Goal: Answer question/provide support

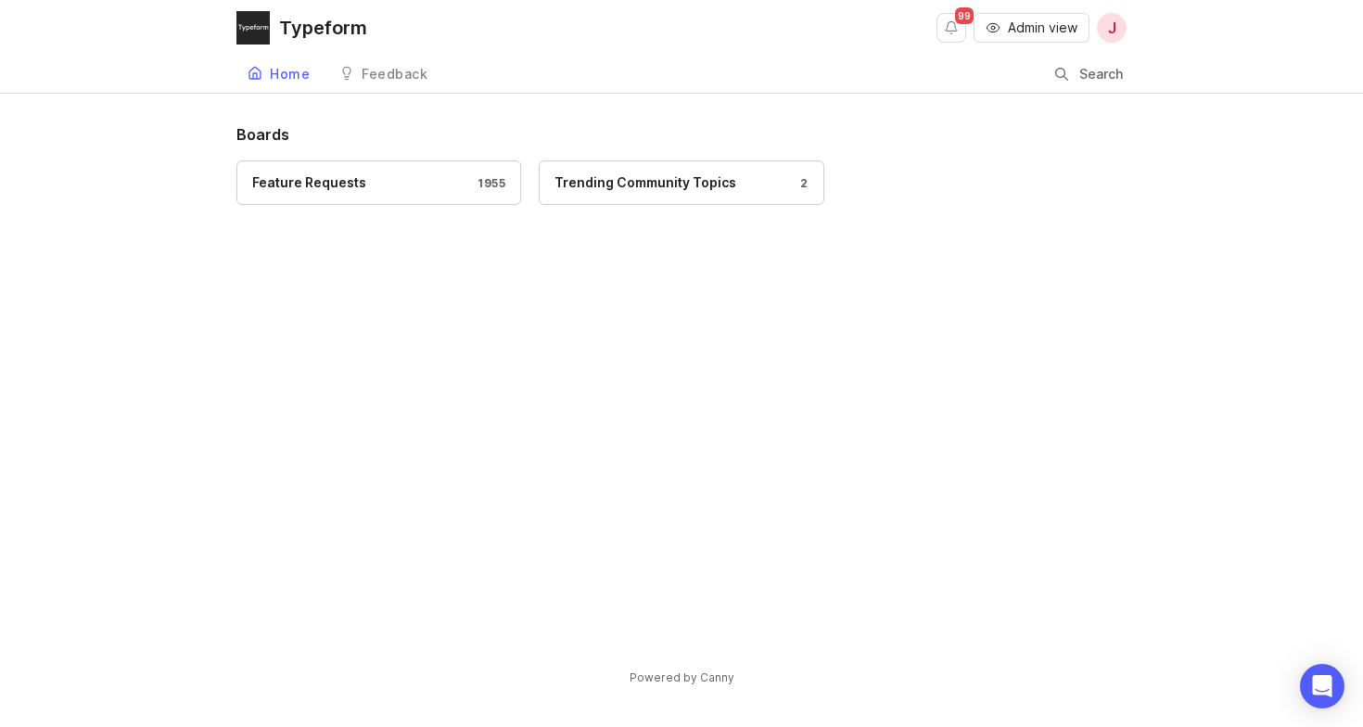
click at [1048, 36] on span "Admin view" at bounding box center [1043, 28] width 70 height 19
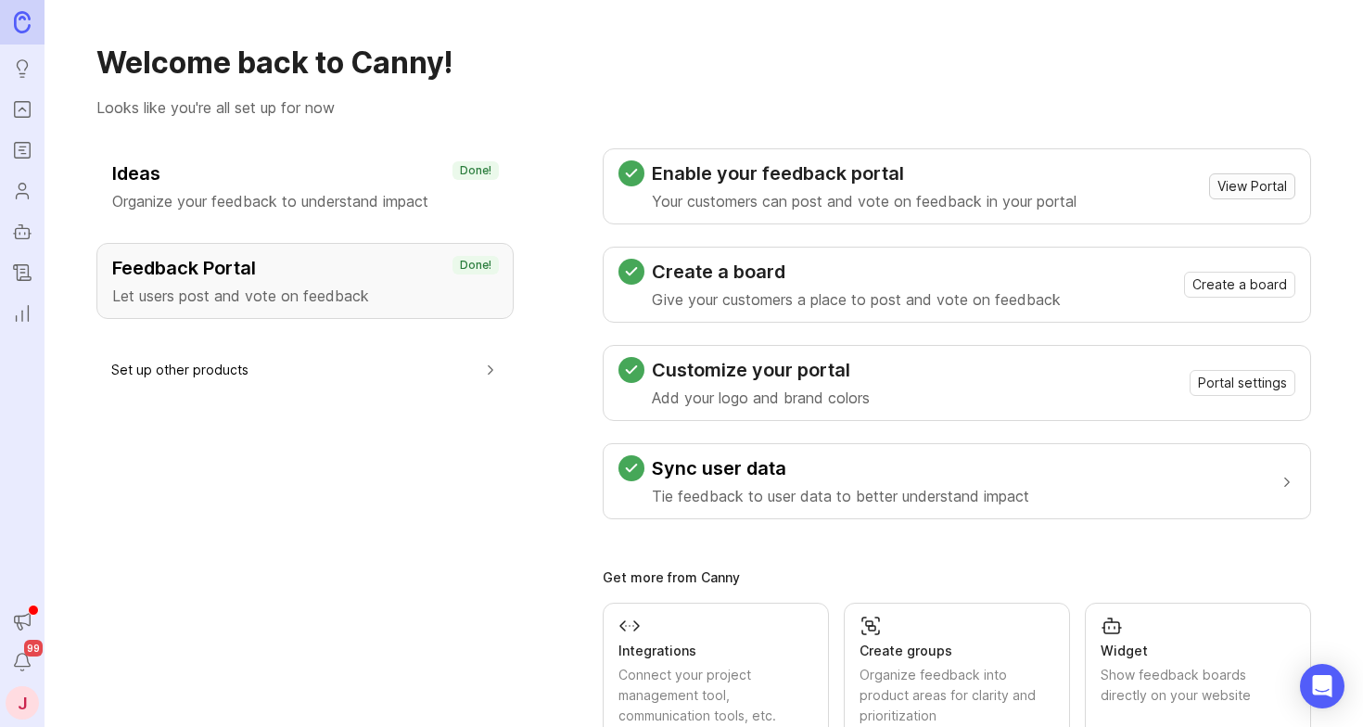
click at [1233, 195] on span "View Portal" at bounding box center [1252, 186] width 70 height 19
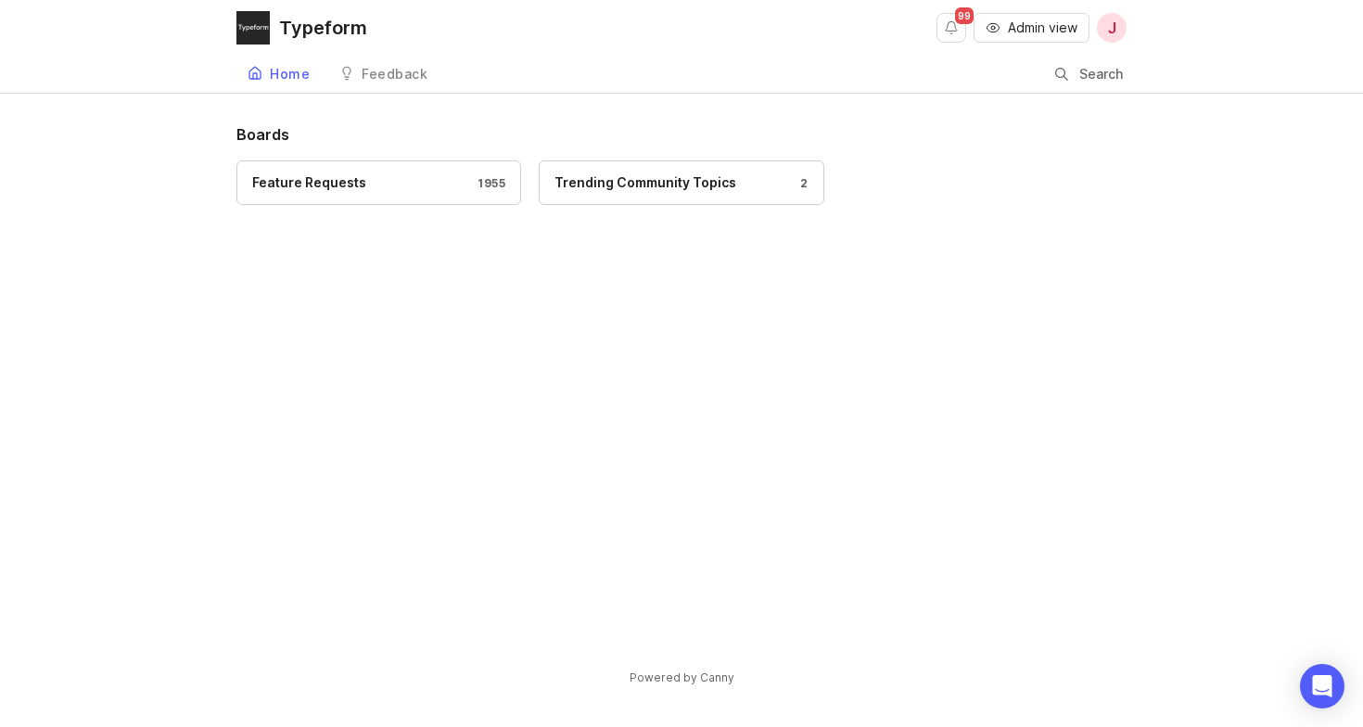
click at [381, 192] on div "Feature Requests 1955" at bounding box center [378, 182] width 253 height 20
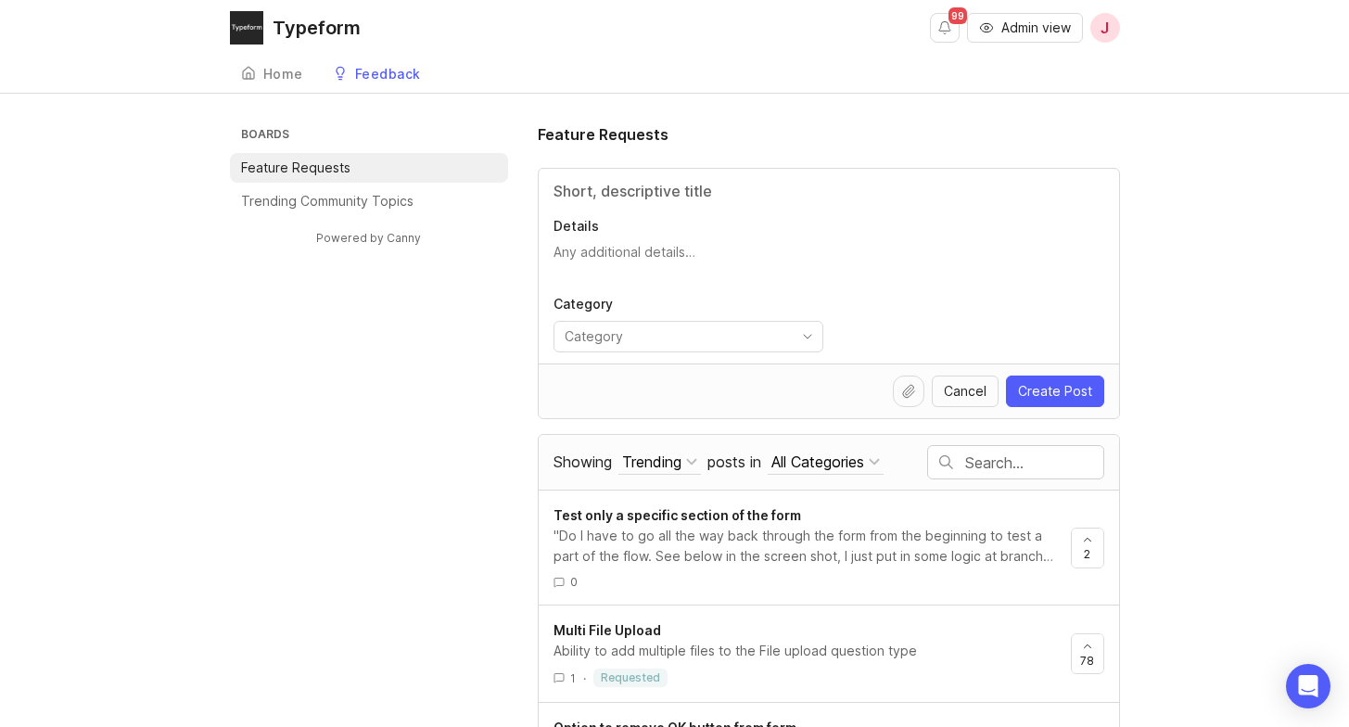
click at [328, 30] on div "Typeform" at bounding box center [317, 28] width 88 height 19
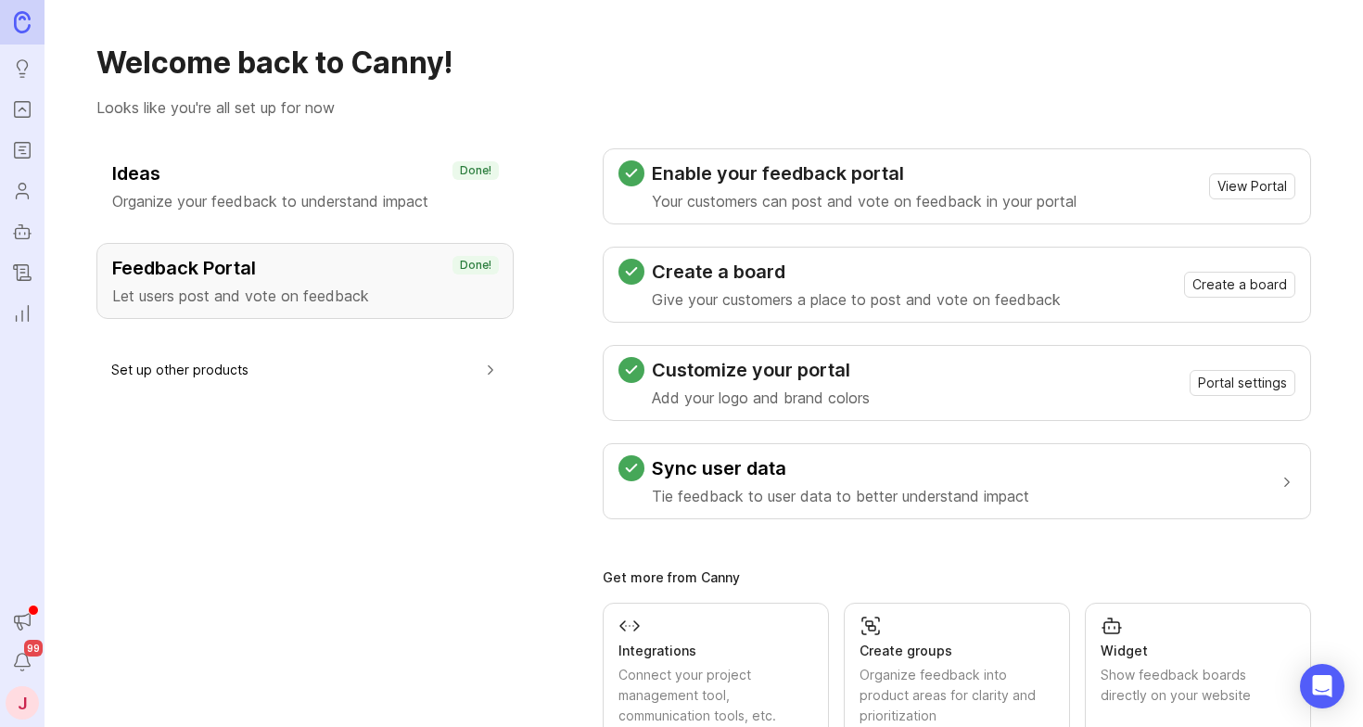
click at [290, 256] on h3 "Feedback Portal" at bounding box center [305, 268] width 386 height 26
click at [1217, 186] on span "View Portal" at bounding box center [1252, 186] width 70 height 19
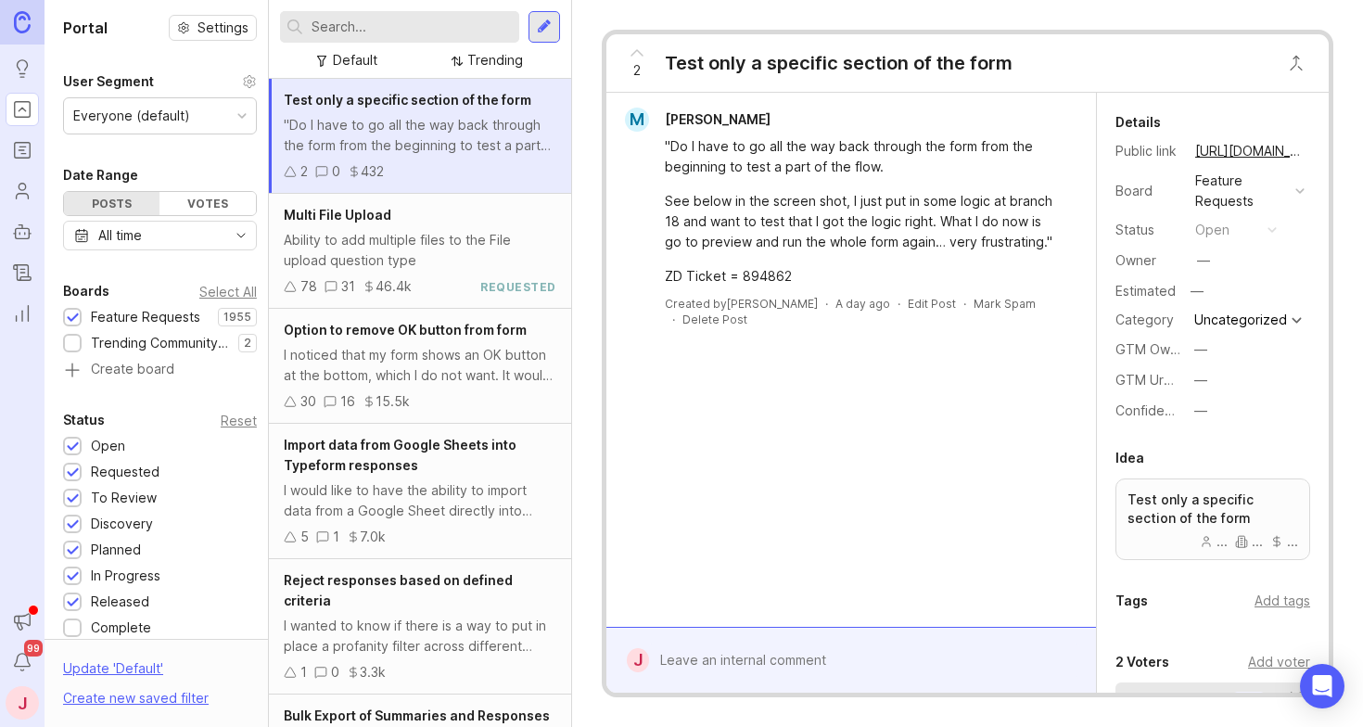
click at [387, 34] on input "text" at bounding box center [411, 27] width 200 height 20
type input "multiple file"
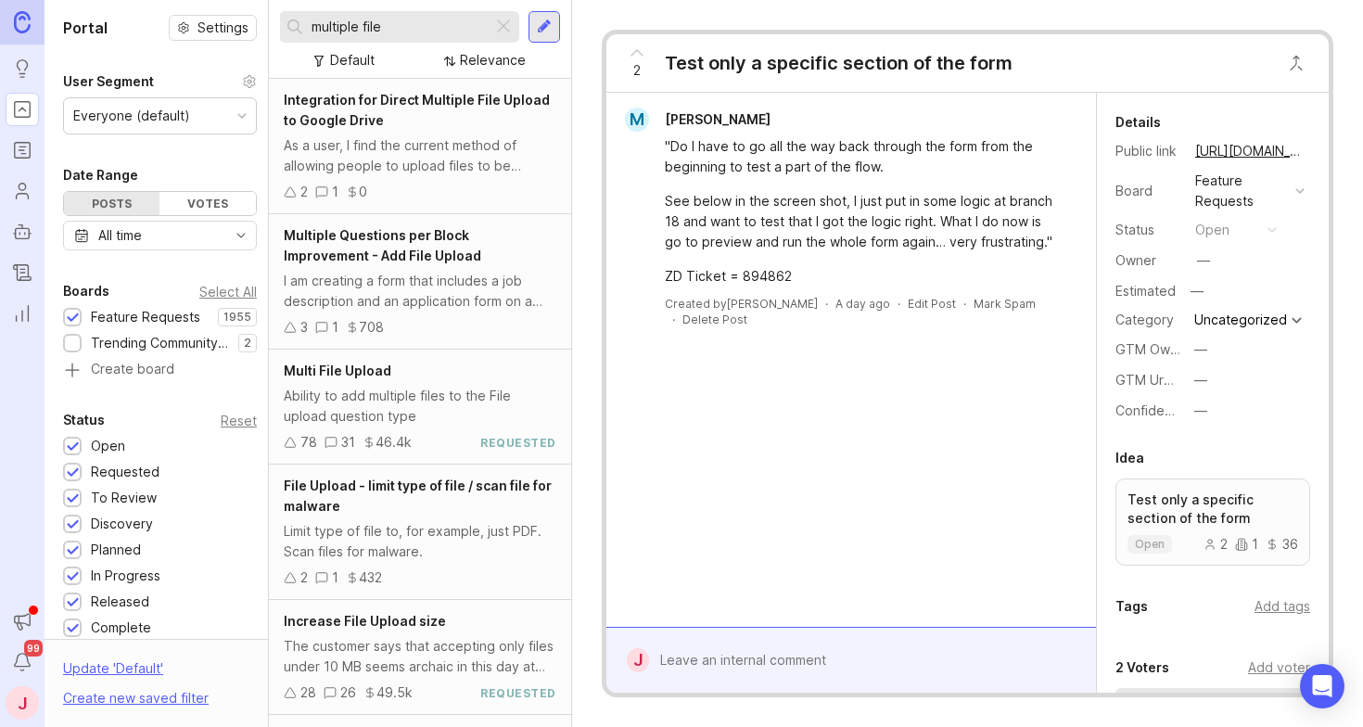
click at [356, 392] on div "Ability to add multiple files to the File upload question type" at bounding box center [420, 406] width 273 height 41
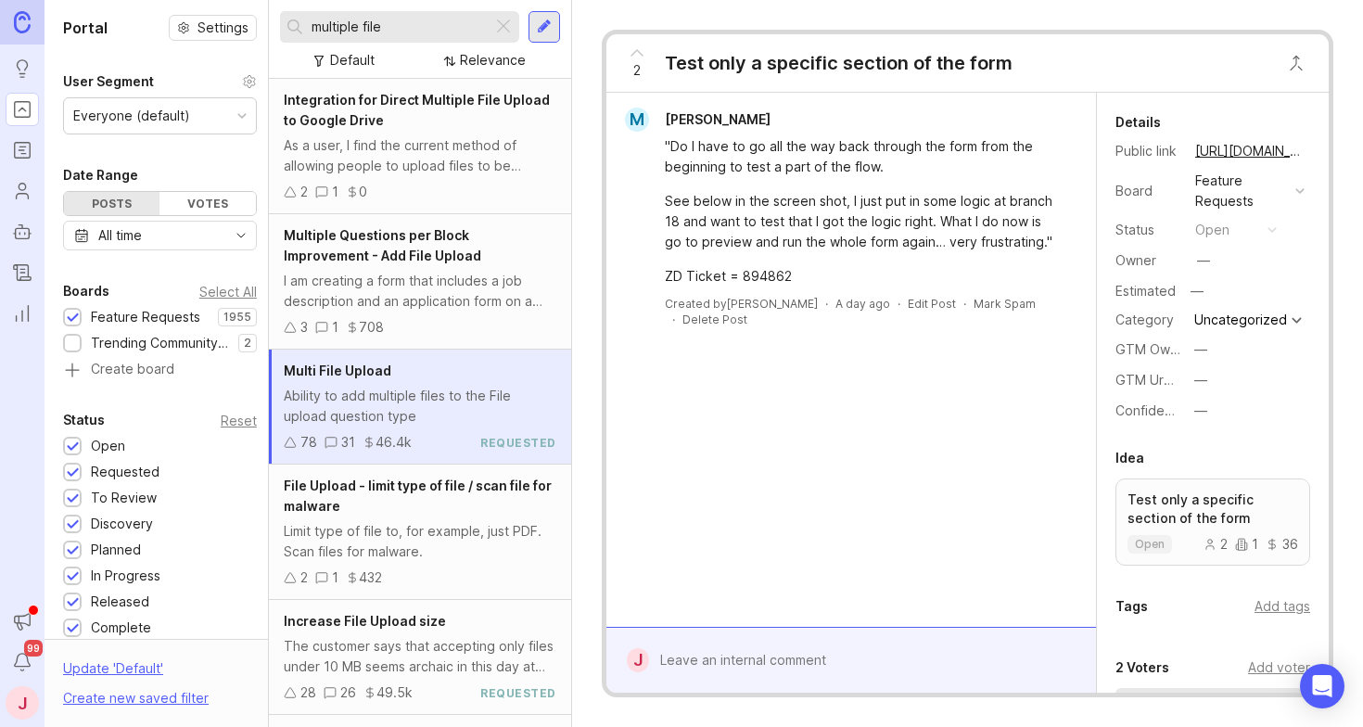
click at [359, 374] on span "Multi File Upload" at bounding box center [338, 370] width 108 height 16
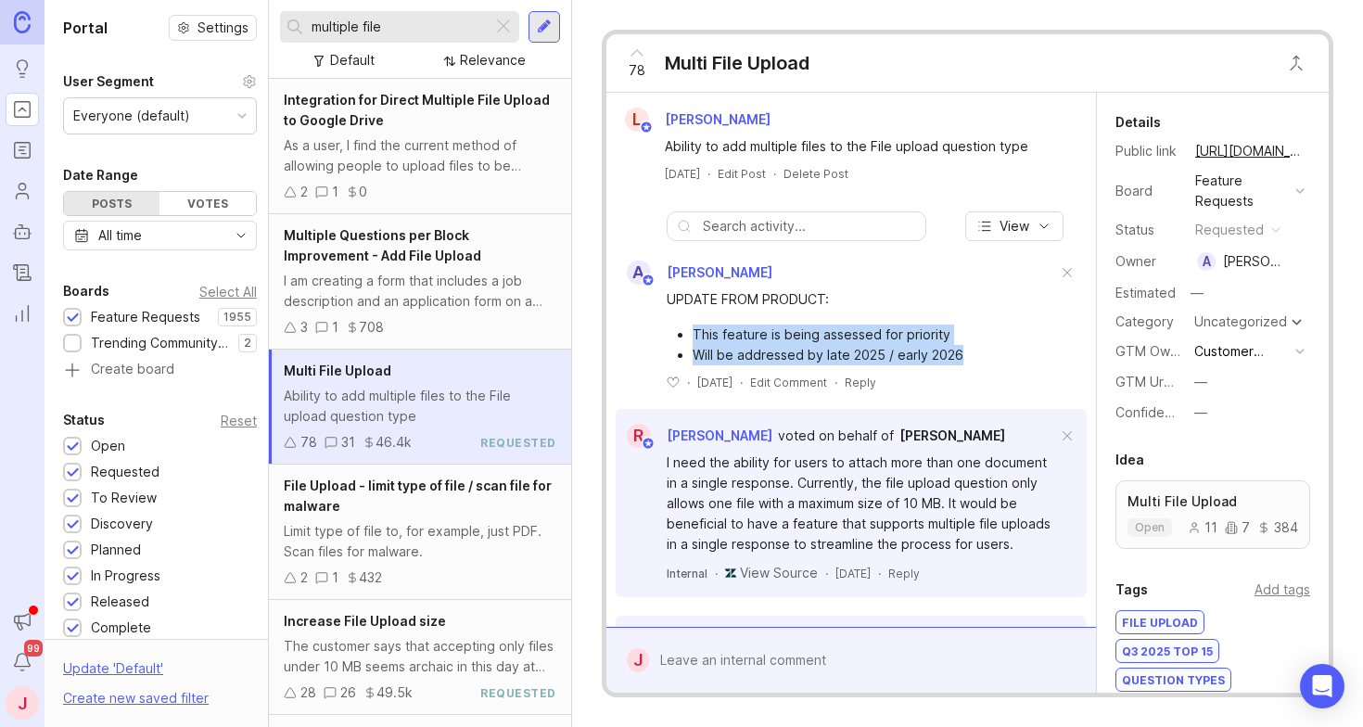
drag, startPoint x: 982, startPoint y: 361, endPoint x: 880, endPoint y: 322, distance: 109.1
click at [880, 322] on div "UPDATE FROM PRODUCT: This feature is being assessed for priority Will be addres…" at bounding box center [861, 327] width 390 height 76
click at [881, 322] on div "UPDATE FROM PRODUCT: This feature is being assessed for priority Will be addres…" at bounding box center [861, 327] width 390 height 76
drag, startPoint x: 895, startPoint y: 341, endPoint x: 839, endPoint y: 325, distance: 58.7
click at [839, 325] on ul "This feature is being assessed for priority Will be addressed by late 2025 / ea…" at bounding box center [861, 344] width 390 height 41
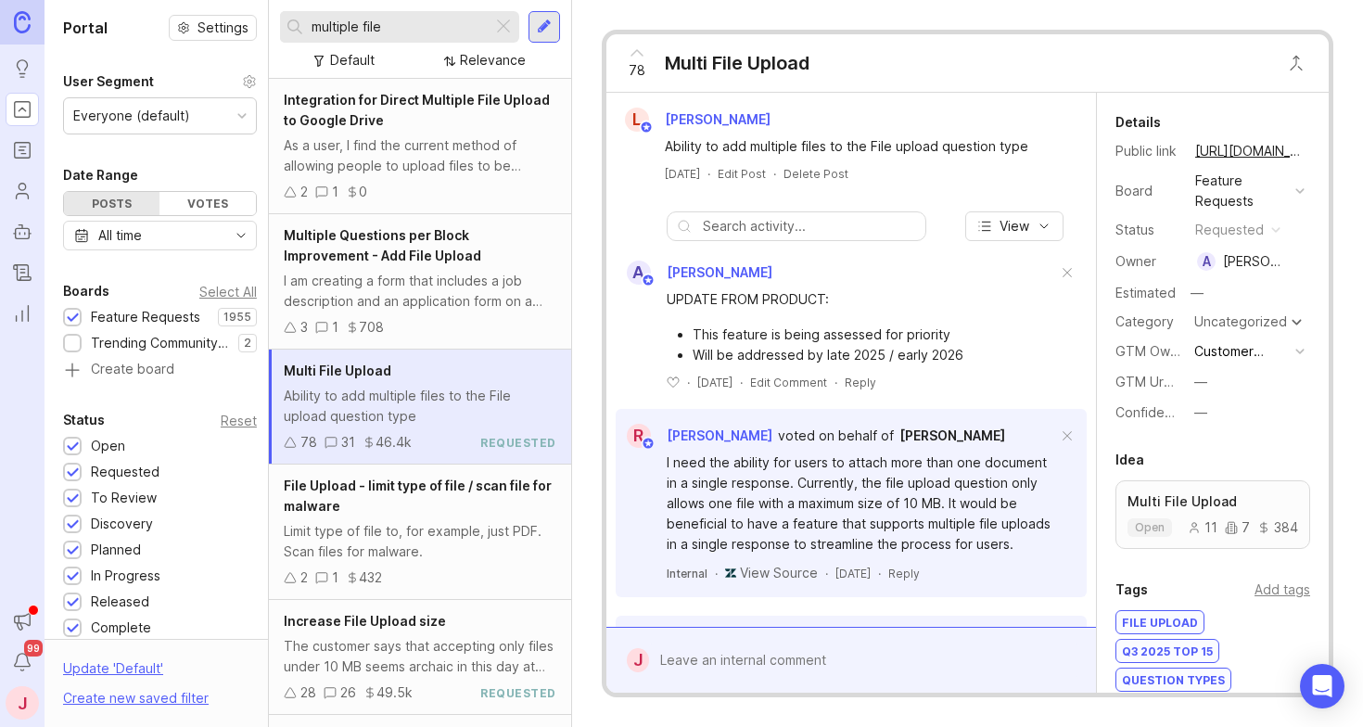
click at [839, 324] on li "This feature is being assessed for priority" at bounding box center [874, 334] width 364 height 20
drag, startPoint x: 792, startPoint y: 324, endPoint x: 937, endPoint y: 362, distance: 150.4
click at [937, 362] on ul "This feature is being assessed for priority Will be addressed by late 2025 / ea…" at bounding box center [861, 344] width 390 height 41
click at [949, 359] on li "Will be addressed by late 2025 / early 2026" at bounding box center [874, 355] width 364 height 20
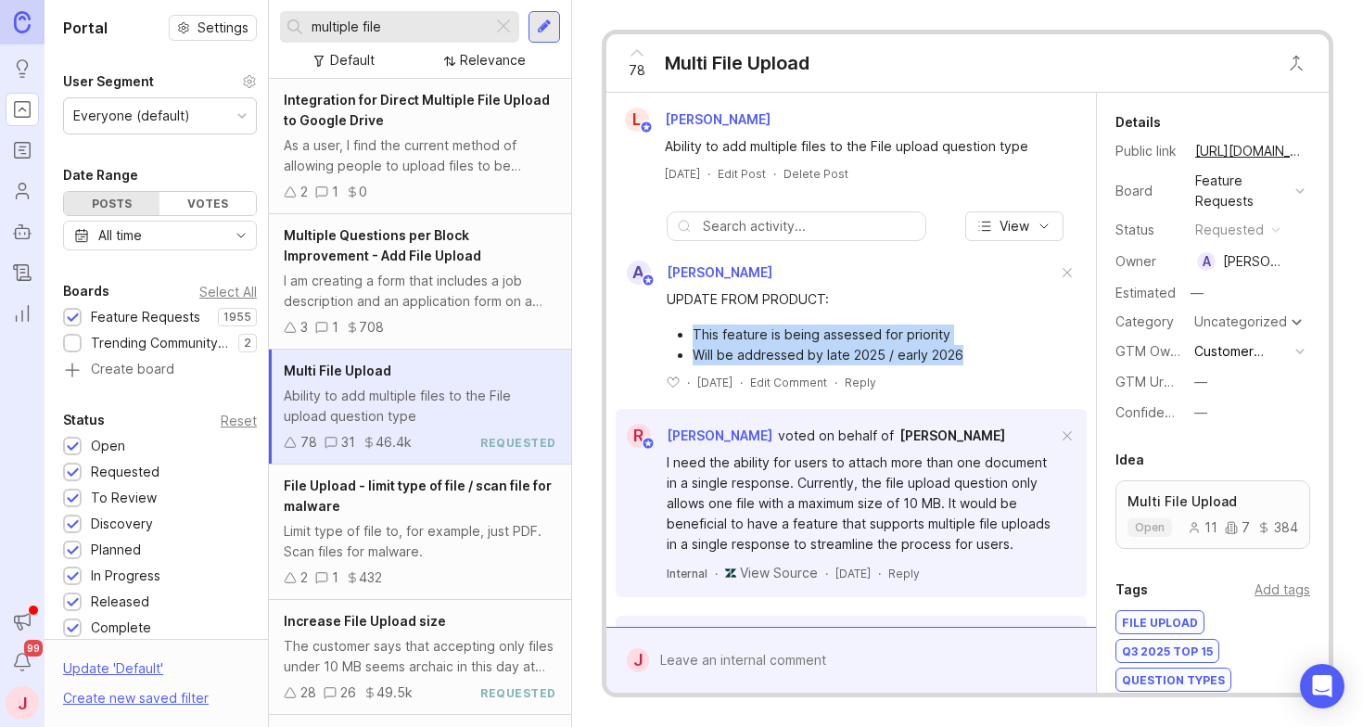
drag, startPoint x: 983, startPoint y: 353, endPoint x: 811, endPoint y: 314, distance: 176.7
click at [811, 314] on div "UPDATE FROM PRODUCT: This feature is being assessed for priority Will be addres…" at bounding box center [861, 327] width 390 height 76
click at [896, 334] on li "This feature is being assessed for priority" at bounding box center [874, 334] width 364 height 20
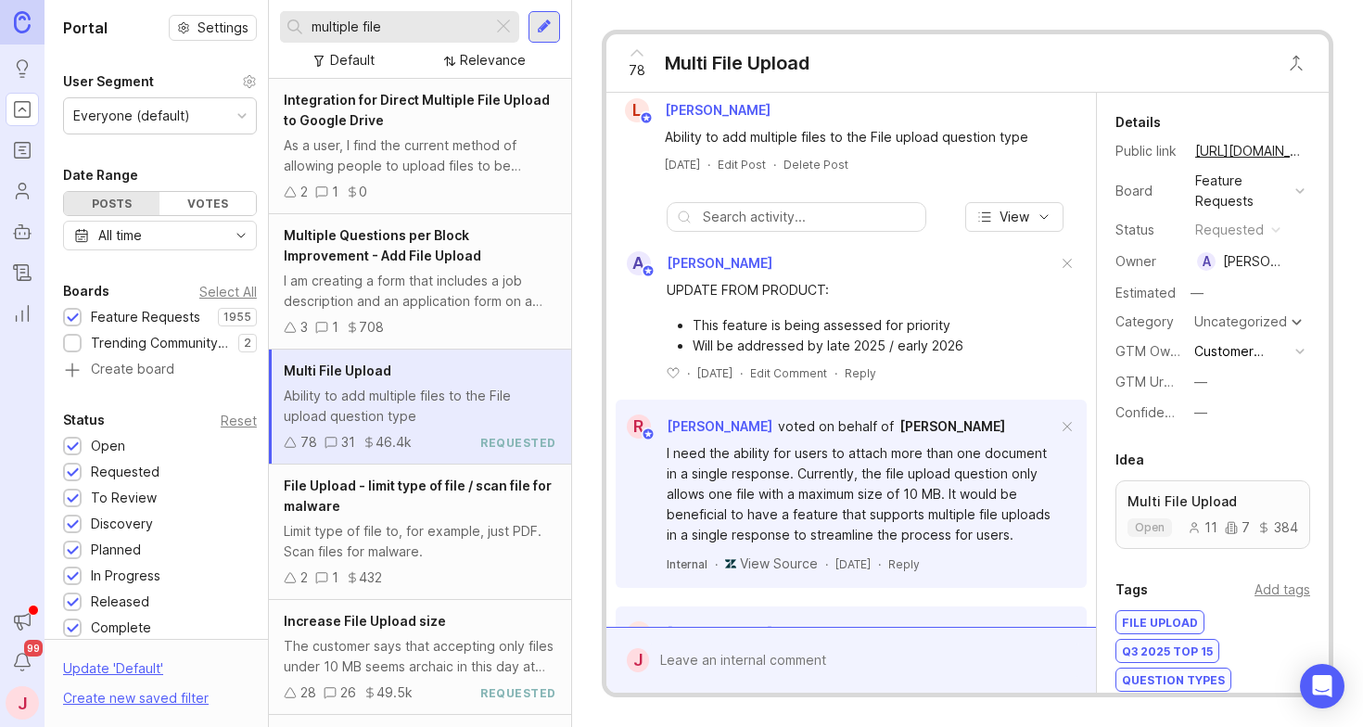
scroll to position [10, 0]
drag, startPoint x: 985, startPoint y: 345, endPoint x: 670, endPoint y: 323, distance: 315.9
click at [670, 323] on ul "This feature is being assessed for priority Will be addressed by late 2025 / ea…" at bounding box center [861, 334] width 390 height 41
click at [772, 323] on li "This feature is being assessed for priority" at bounding box center [874, 324] width 364 height 20
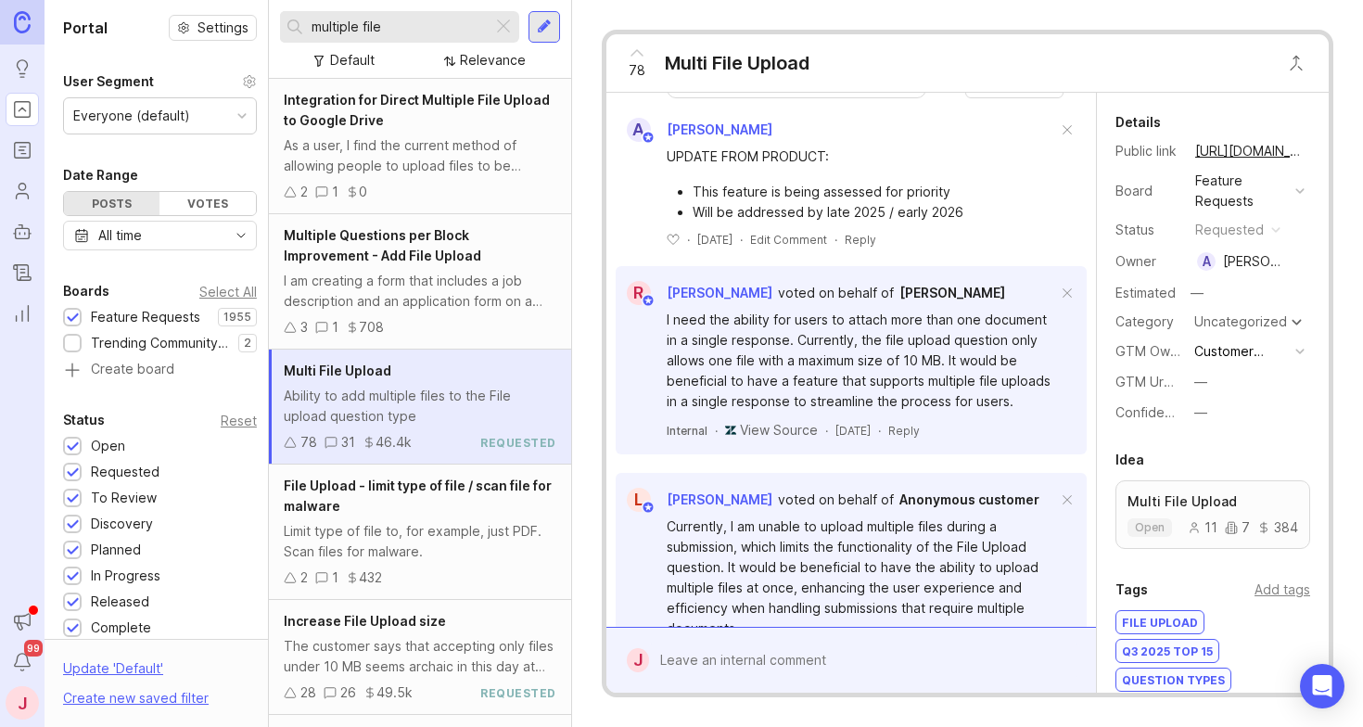
scroll to position [0, 0]
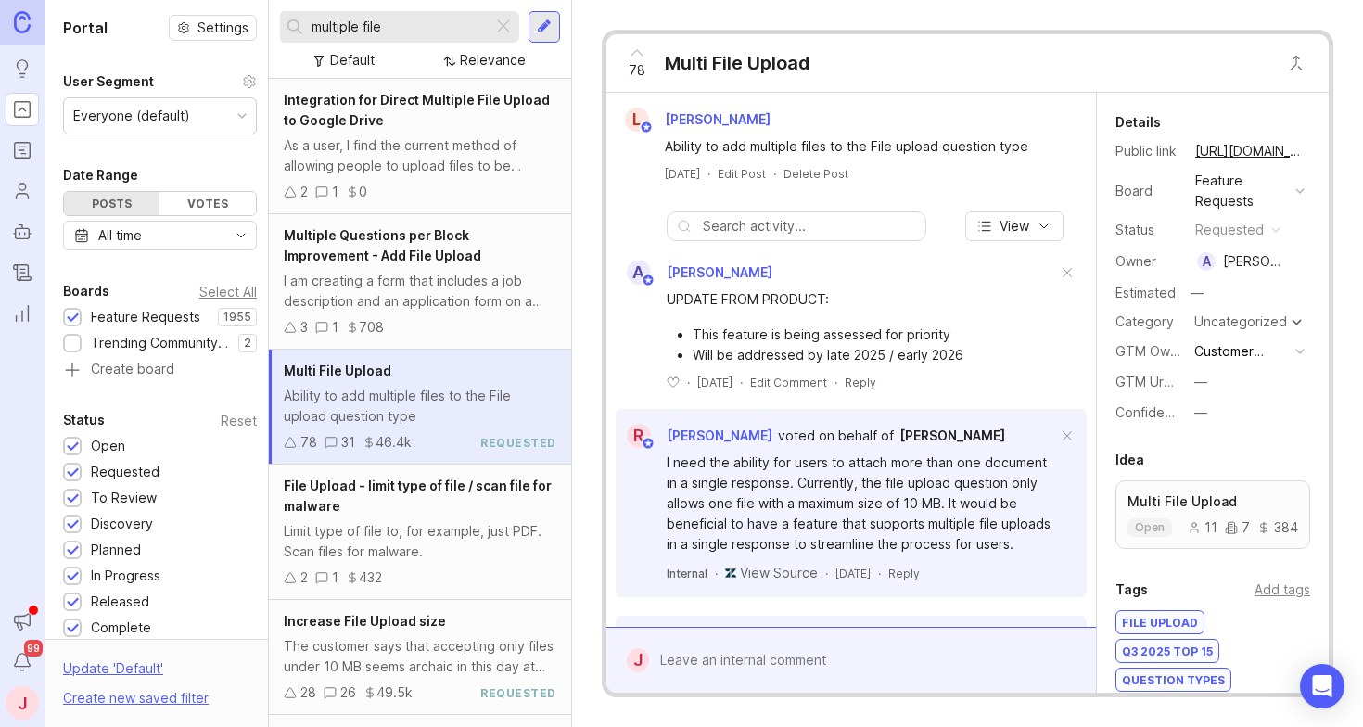
click at [767, 234] on input "text" at bounding box center [809, 226] width 213 height 20
click at [784, 229] on input "text" at bounding box center [809, 226] width 213 height 20
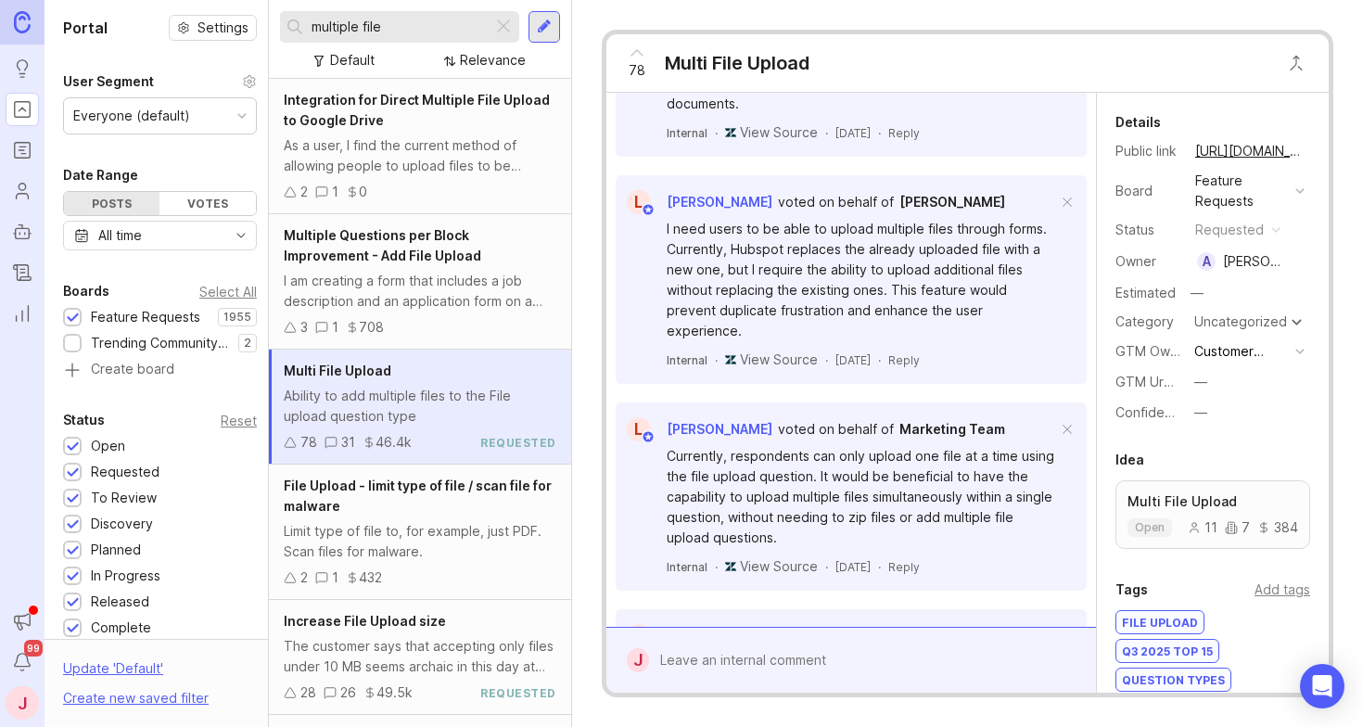
scroll to position [1281, 0]
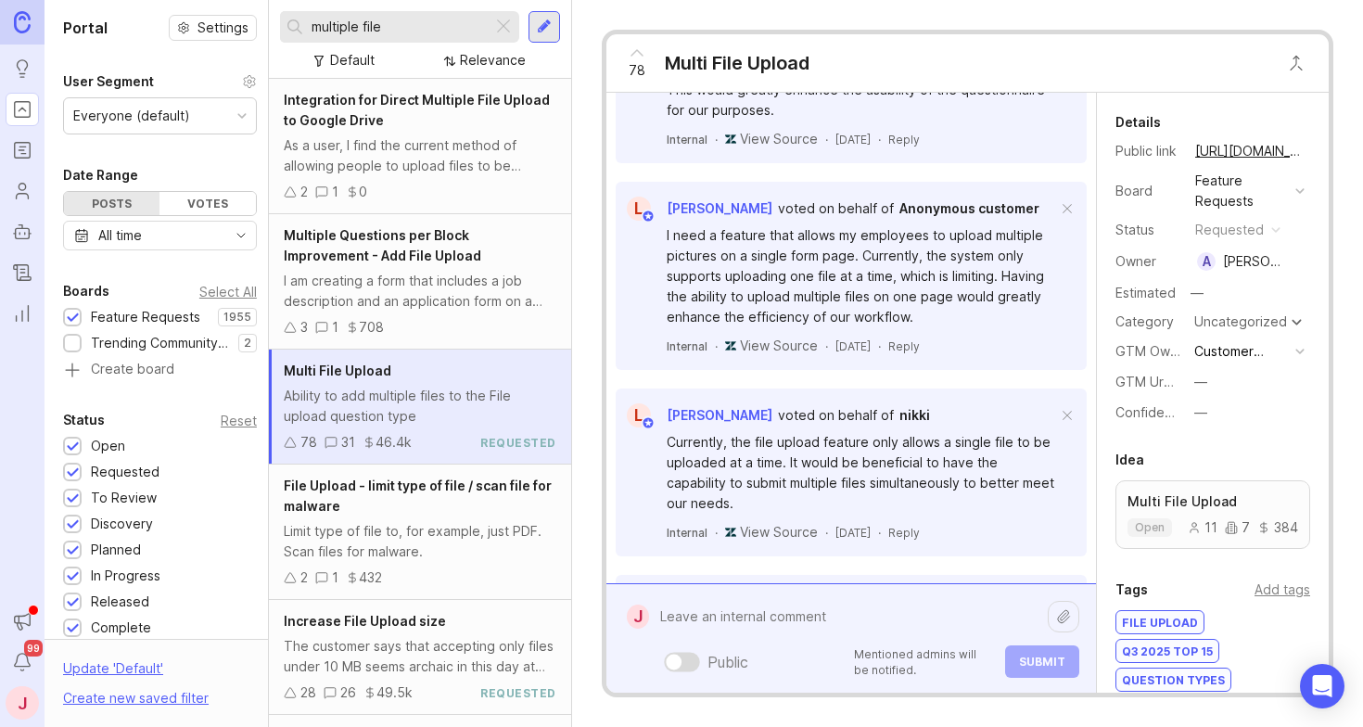
click at [753, 669] on div "Public Mentioned admins will be notified. Submit" at bounding box center [864, 638] width 430 height 79
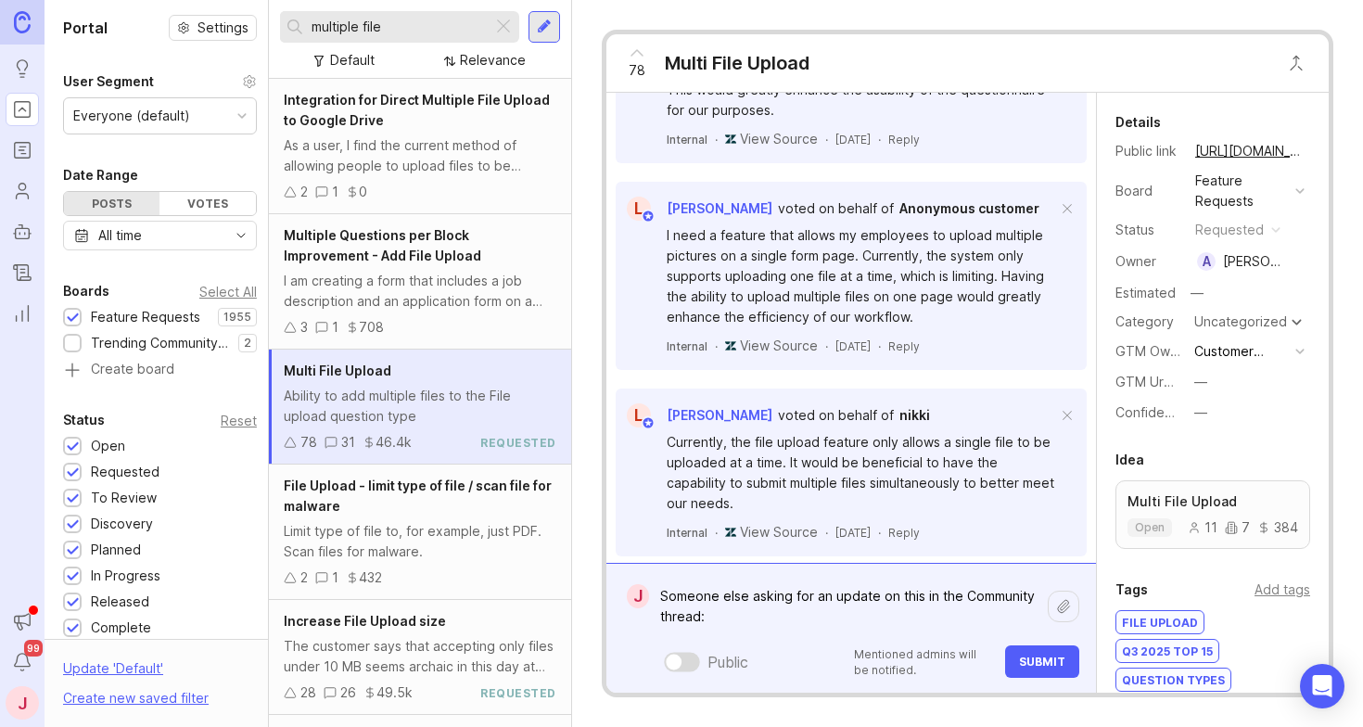
paste textarea "[URL][DOMAIN_NAME]"
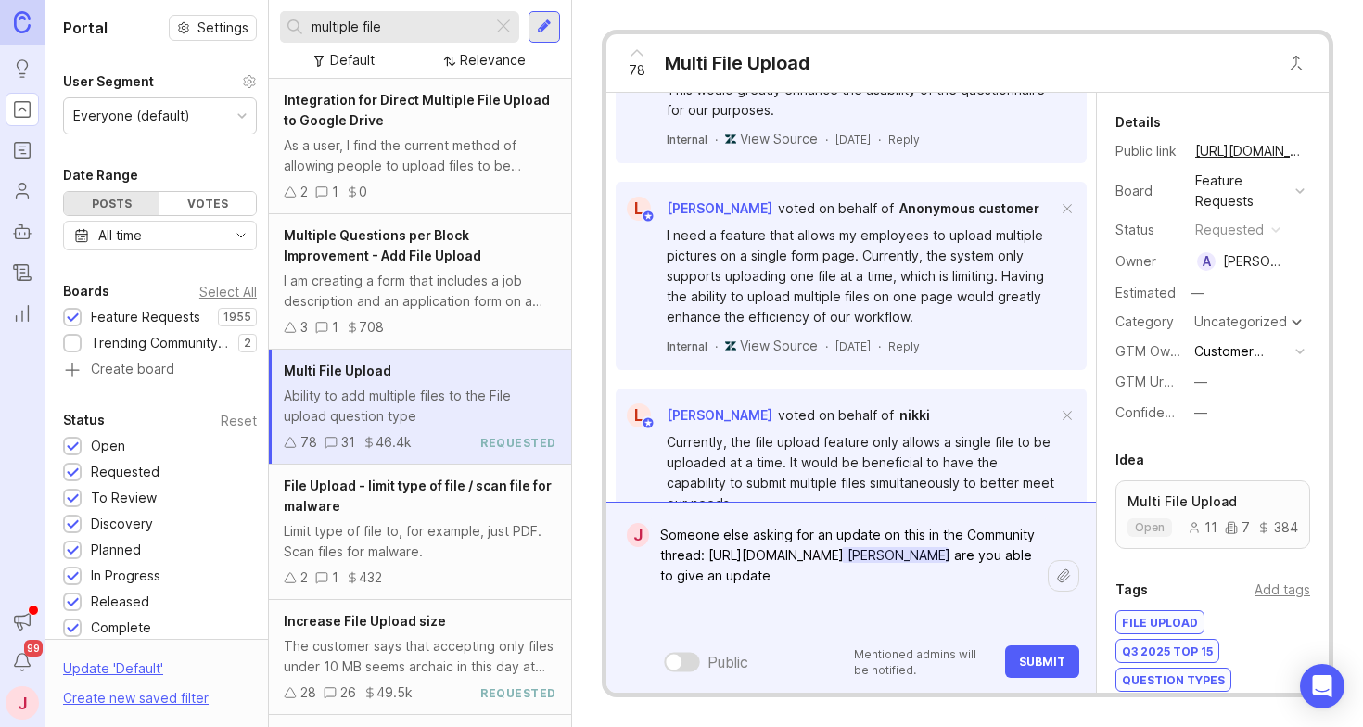
drag, startPoint x: 969, startPoint y: 611, endPoint x: 905, endPoint y: 595, distance: 65.9
click at [905, 595] on textarea "Someone else asking for an update on this in the Community thread: [URL][DOMAIN…" at bounding box center [848, 575] width 399 height 117
click at [824, 591] on textarea "Someone else asking for an update on this in the Community thread: [URL][DOMAIN…" at bounding box center [848, 575] width 399 height 117
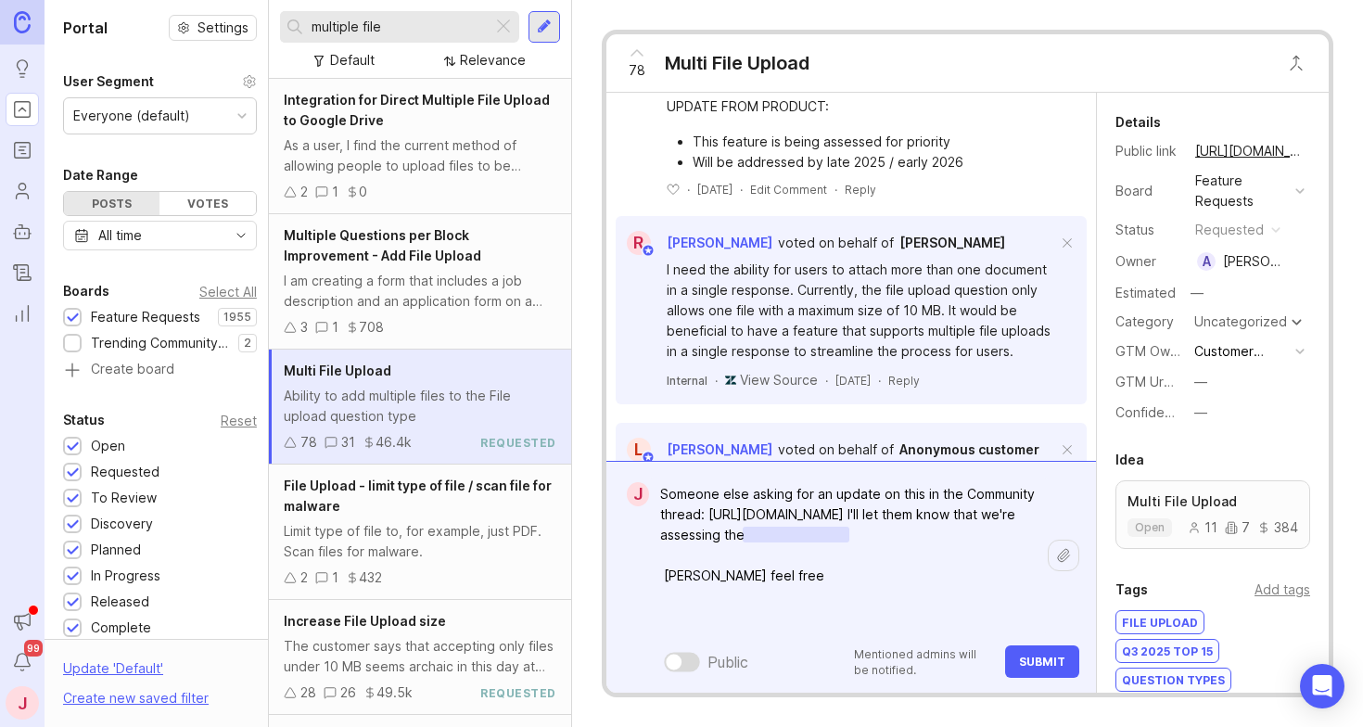
scroll to position [0, 0]
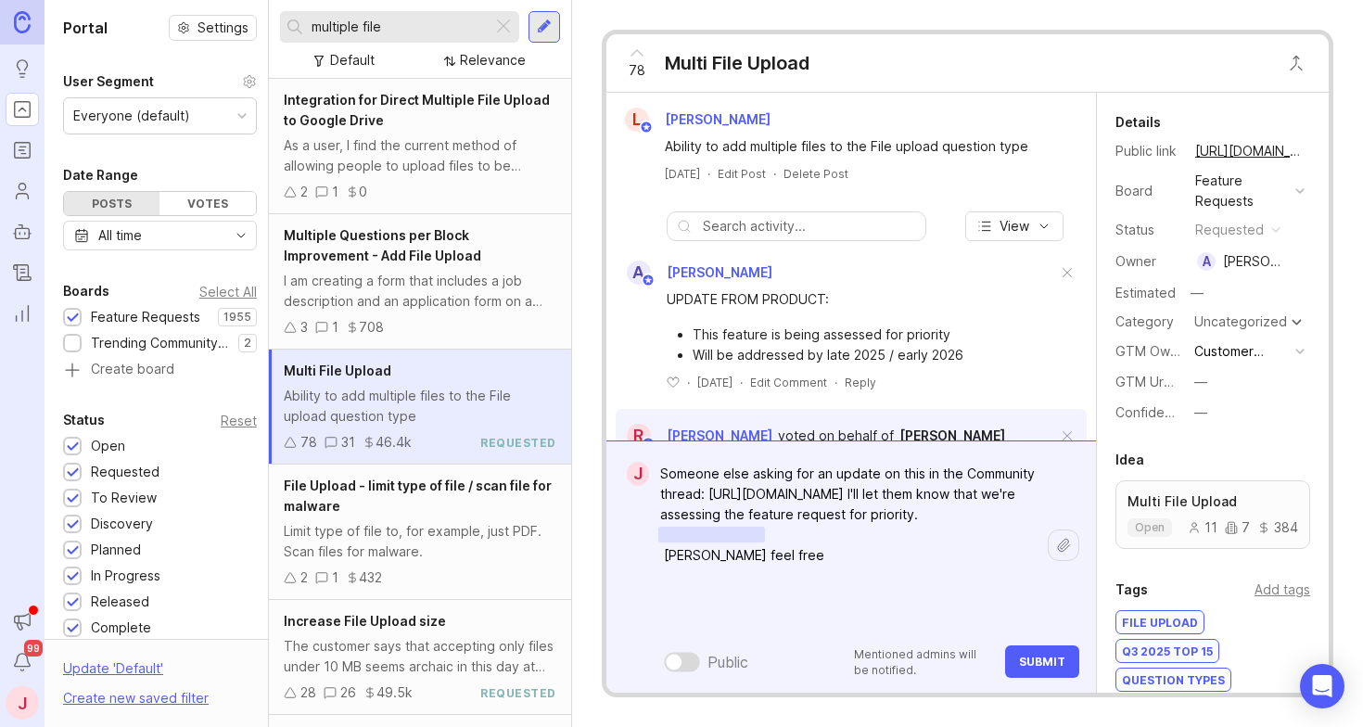
click at [864, 605] on textarea "Someone else asking for an update on this in the Community thread: [URL][DOMAIN…" at bounding box center [848, 545] width 399 height 178
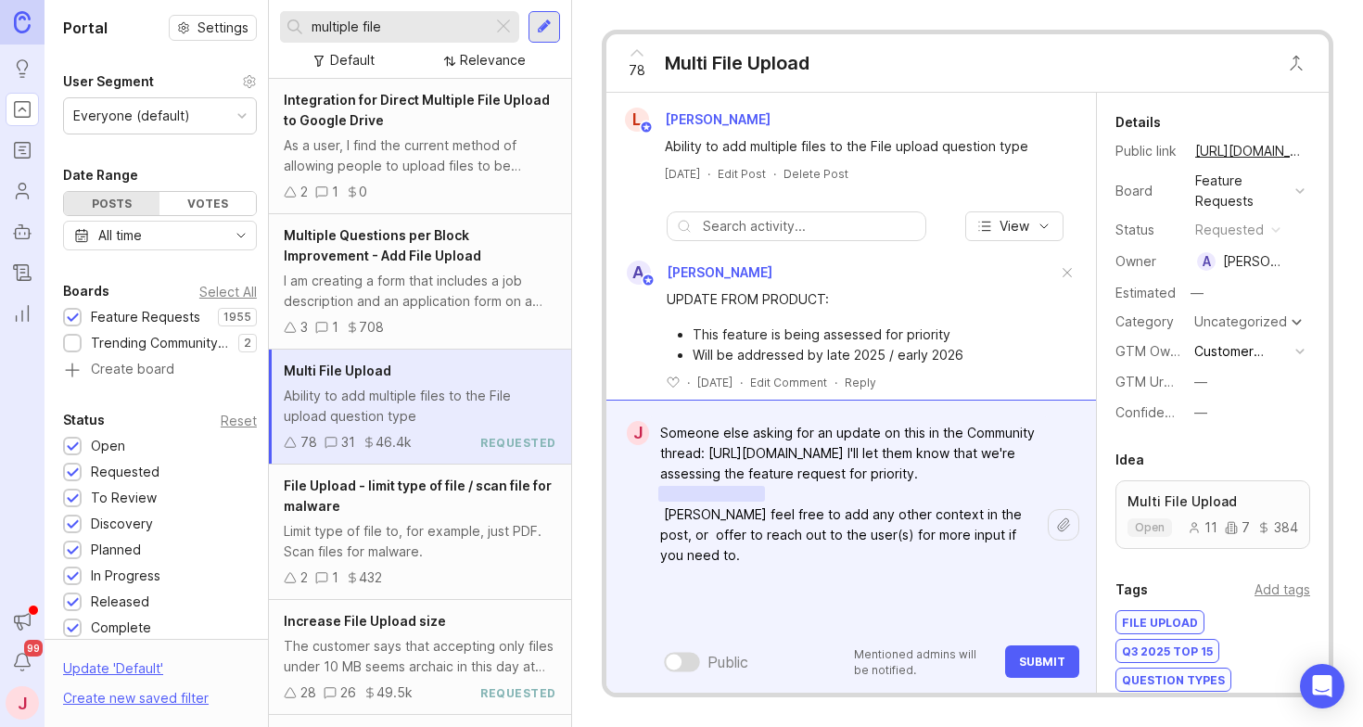
type textarea "Someone else asking for an update on this in the Community thread: [URL][DOMAIN…"
click at [1059, 652] on button "Submit" at bounding box center [1042, 661] width 74 height 32
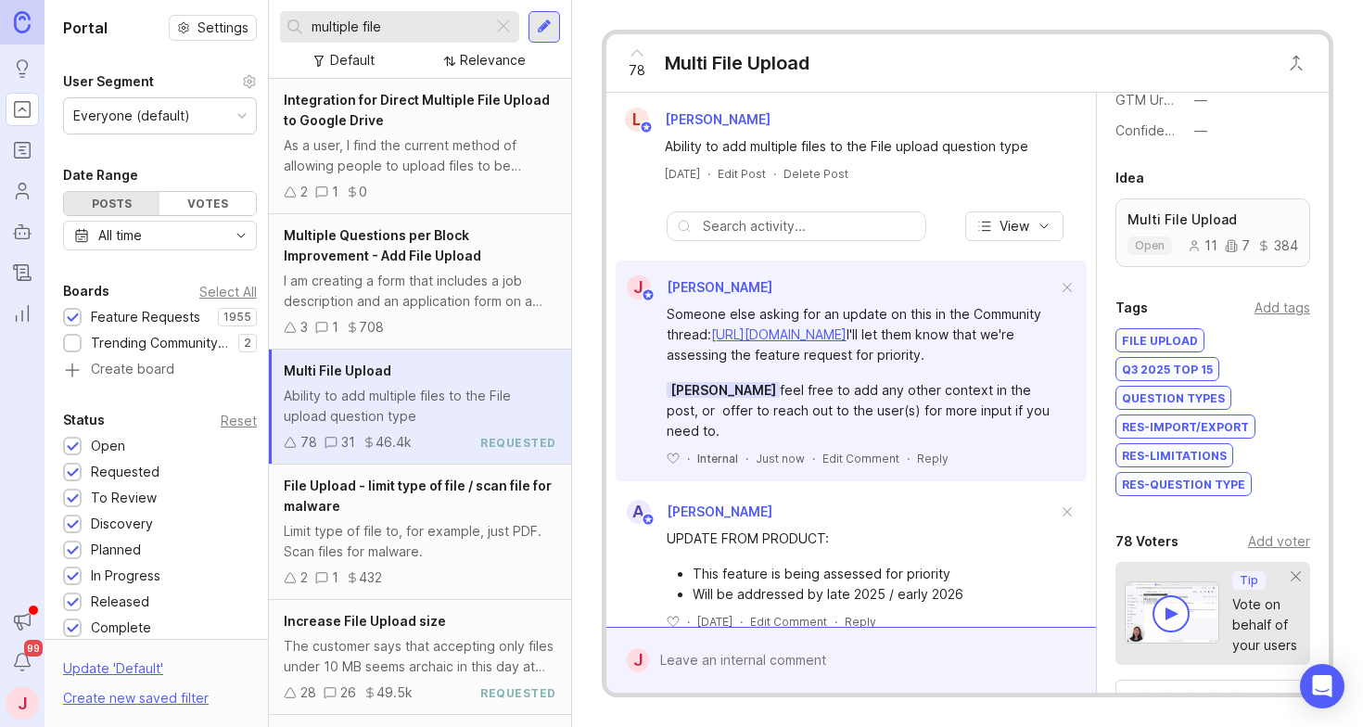
scroll to position [489, 0]
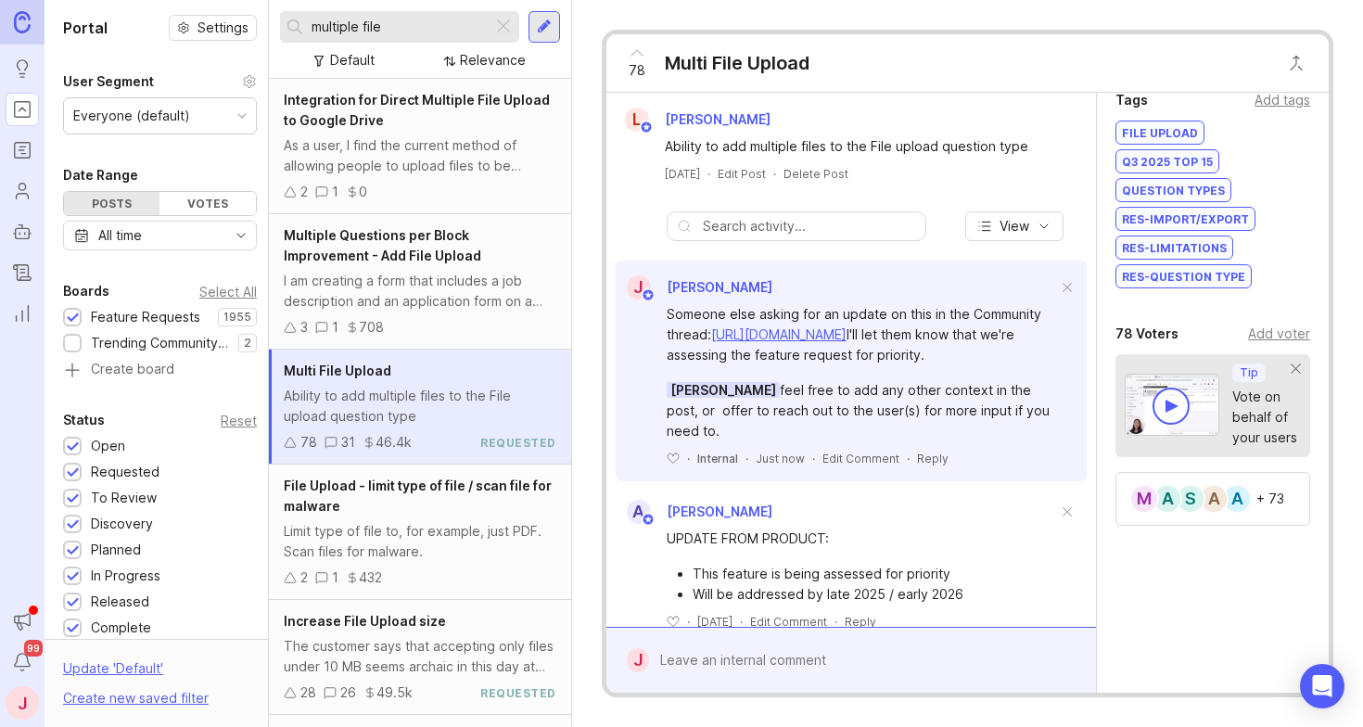
click at [1262, 336] on div "Add voter" at bounding box center [1279, 333] width 62 height 20
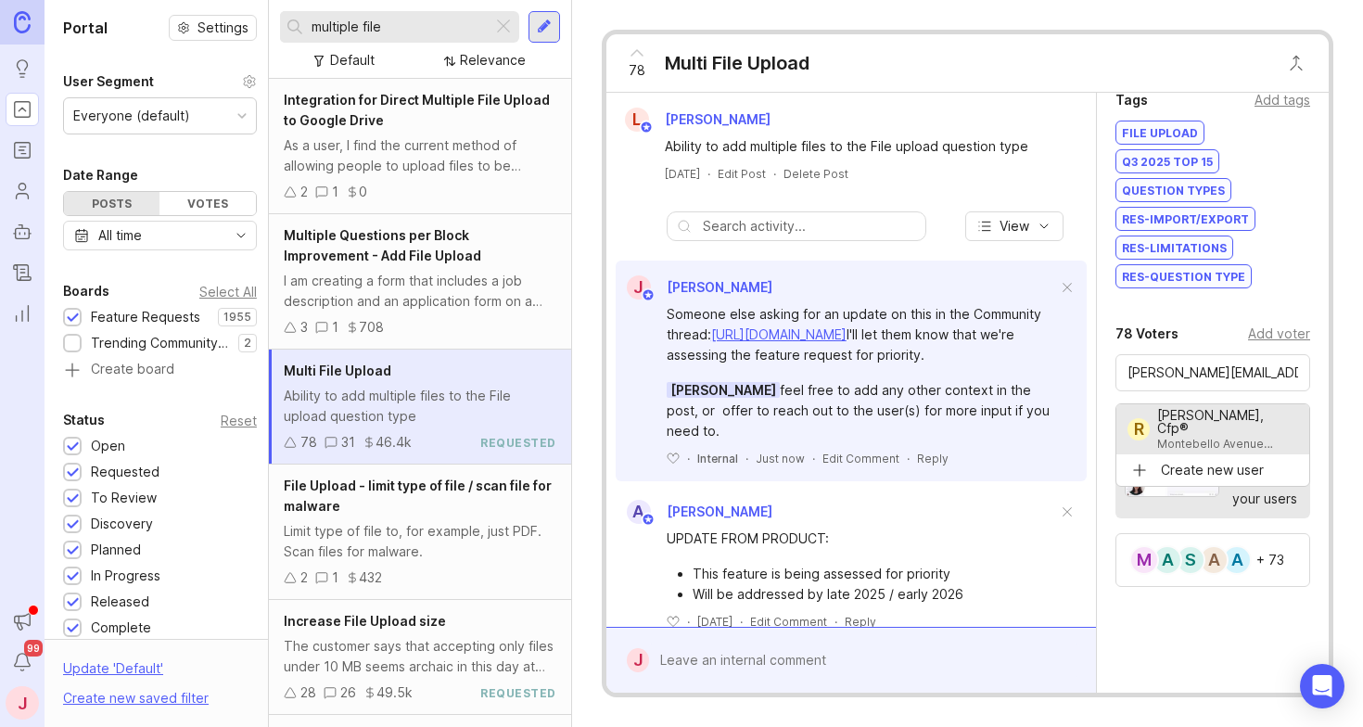
type input "[PERSON_NAME], Cfp®"
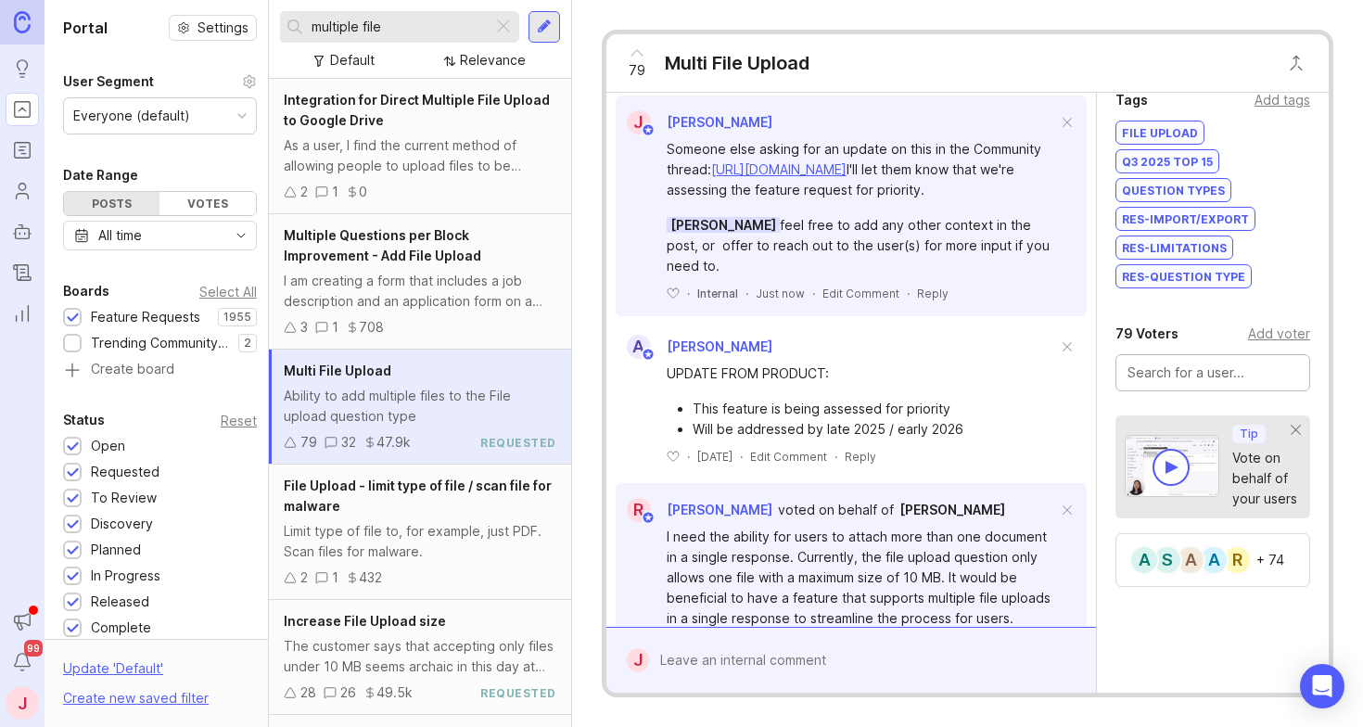
scroll to position [169, 0]
